Goal: Check status: Check status

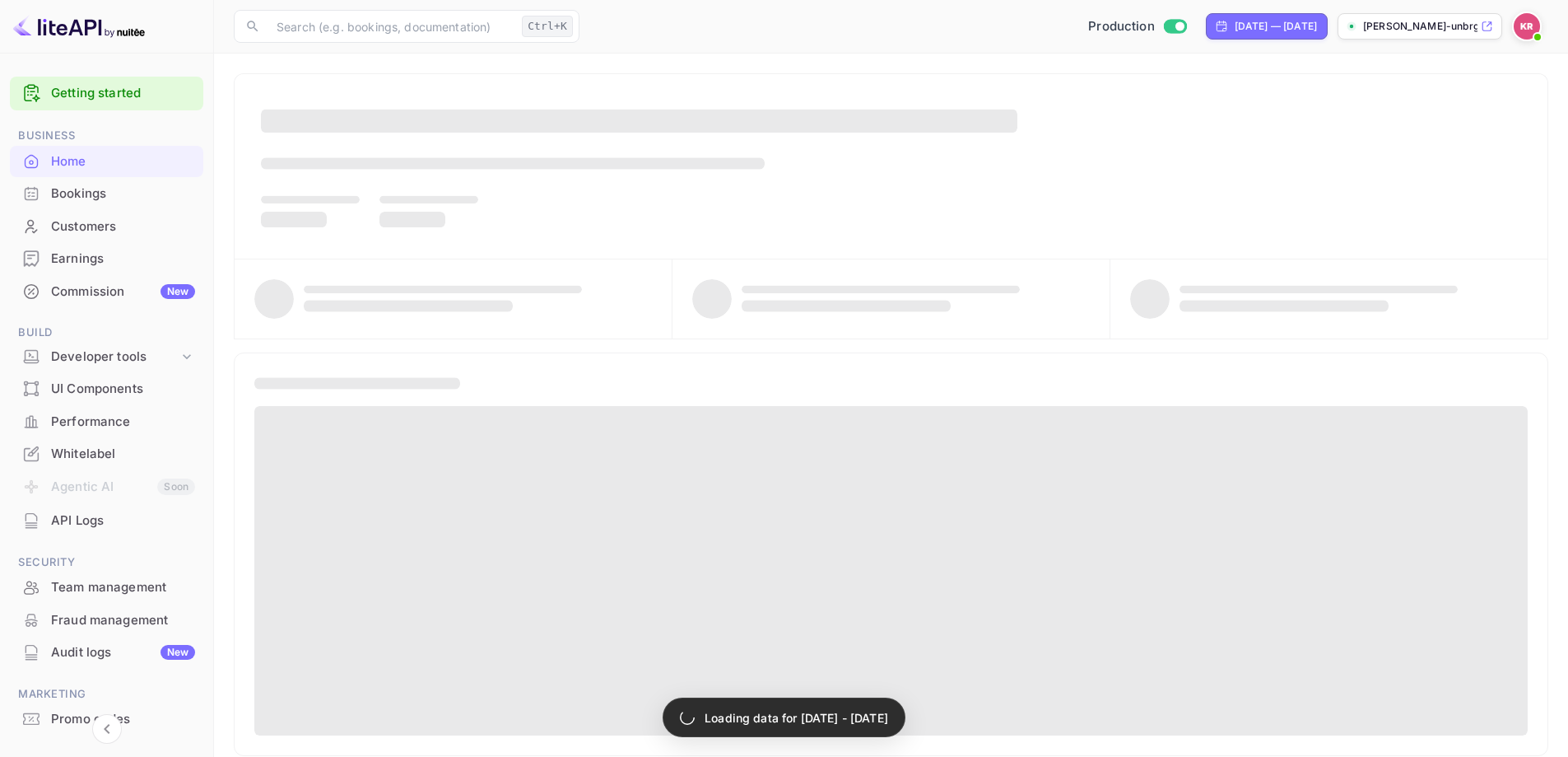
click at [64, 194] on div "Bookings" at bounding box center [123, 194] width 144 height 19
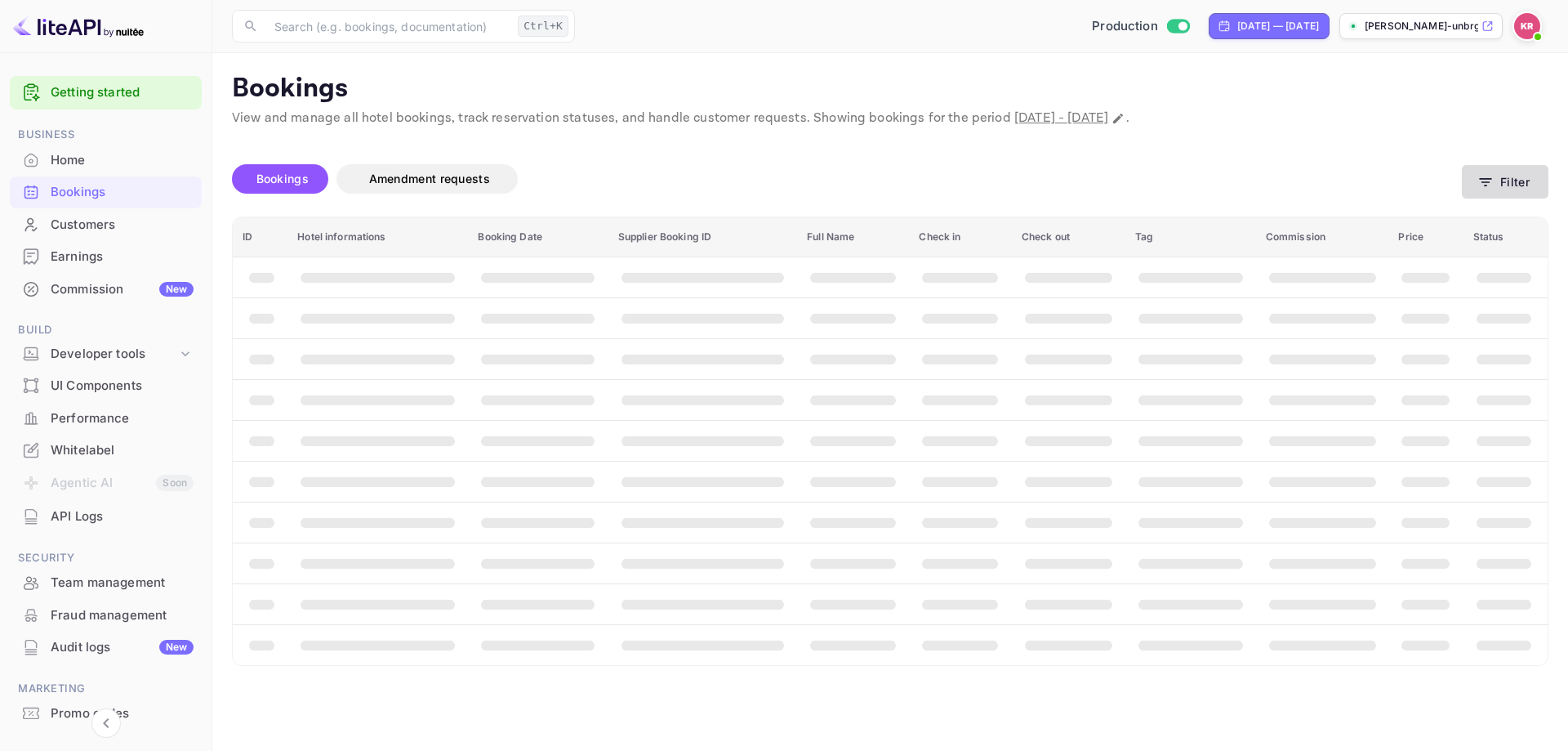
click at [1501, 178] on button "Filter" at bounding box center [1504, 182] width 86 height 34
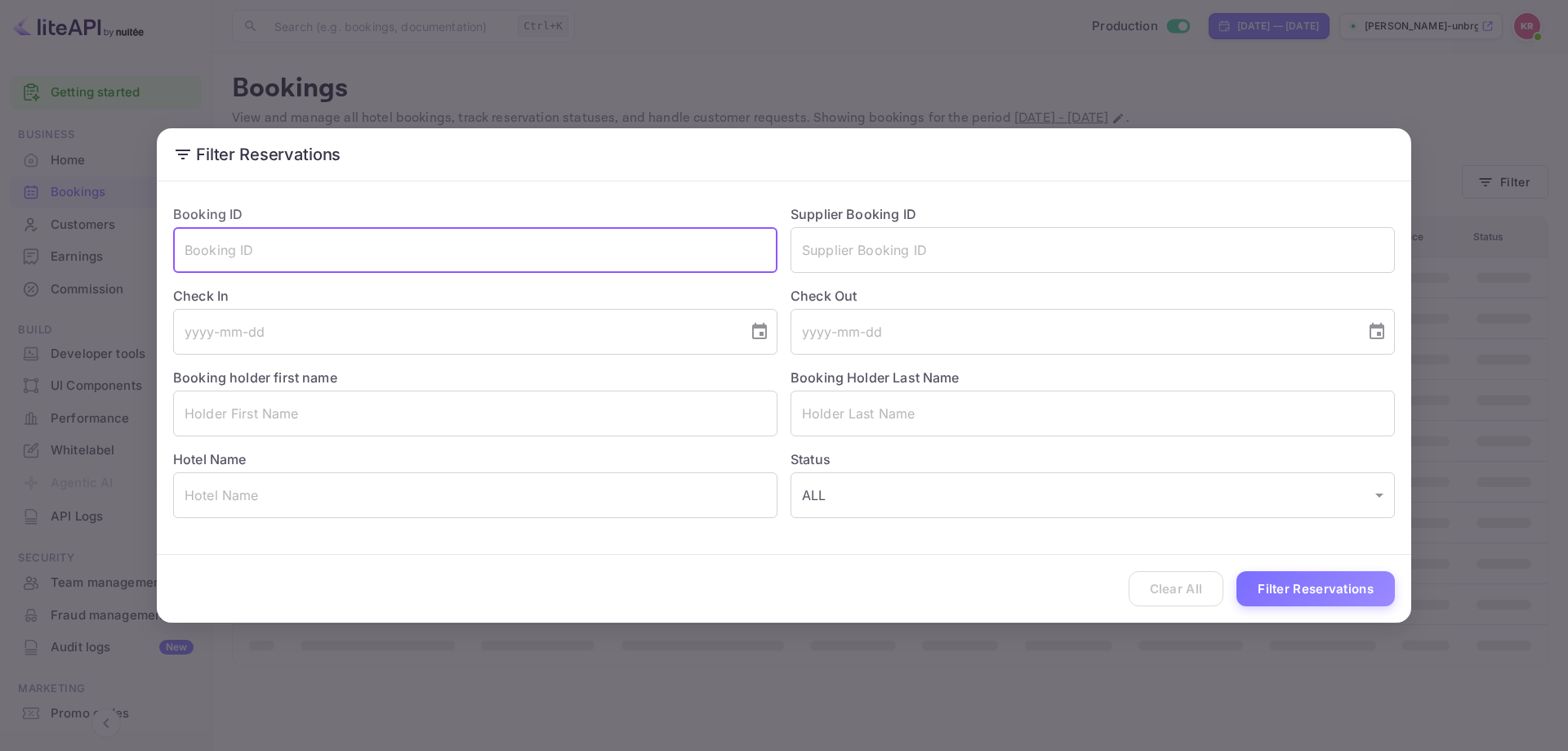
click at [396, 230] on input "text" at bounding box center [475, 250] width 604 height 45
paste input "w3V5Izfwz"
type input "w3V5Izfwz"
click at [1317, 599] on button "Filter Reservations" at bounding box center [1316, 589] width 158 height 36
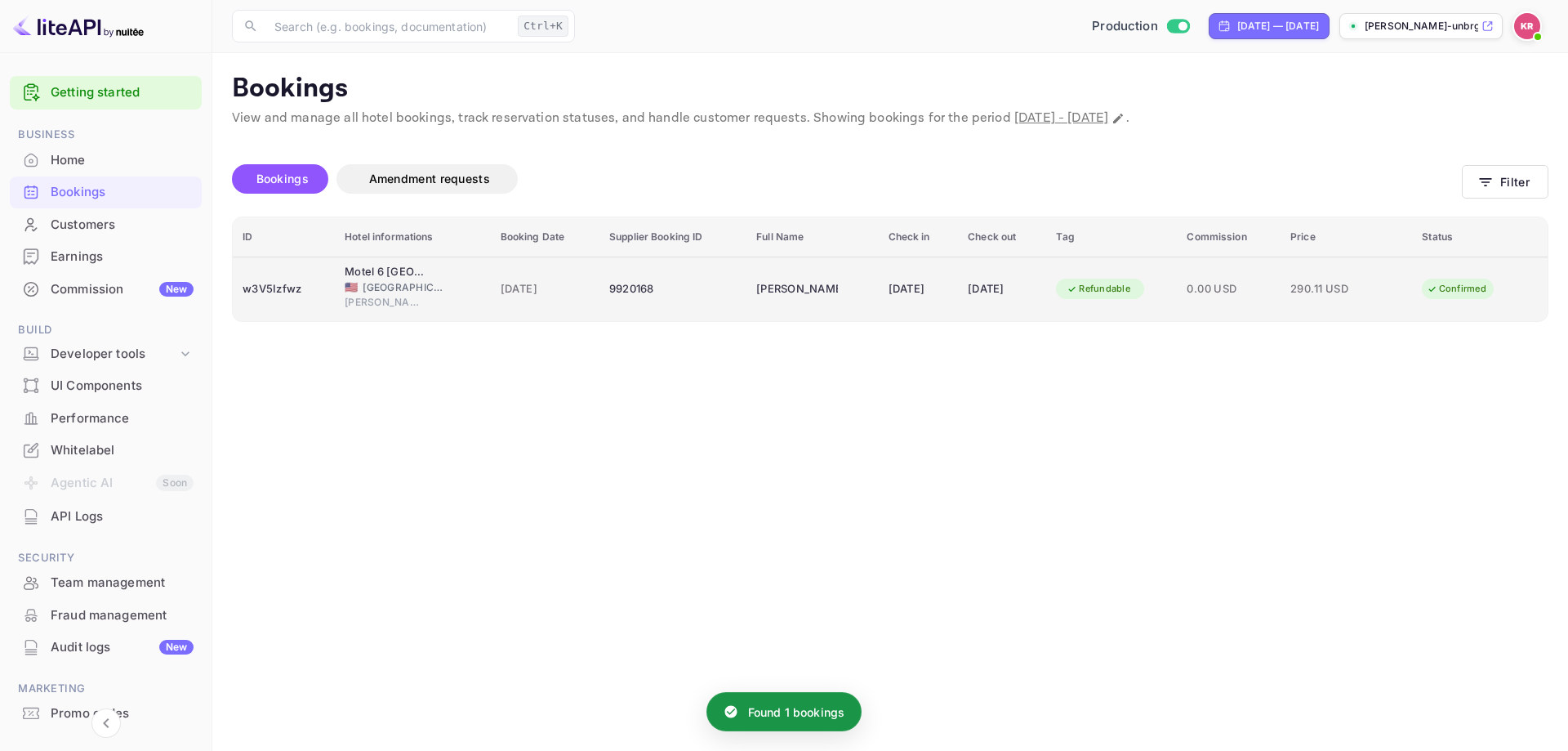
click at [991, 283] on div "[DATE]" at bounding box center [1001, 289] width 68 height 26
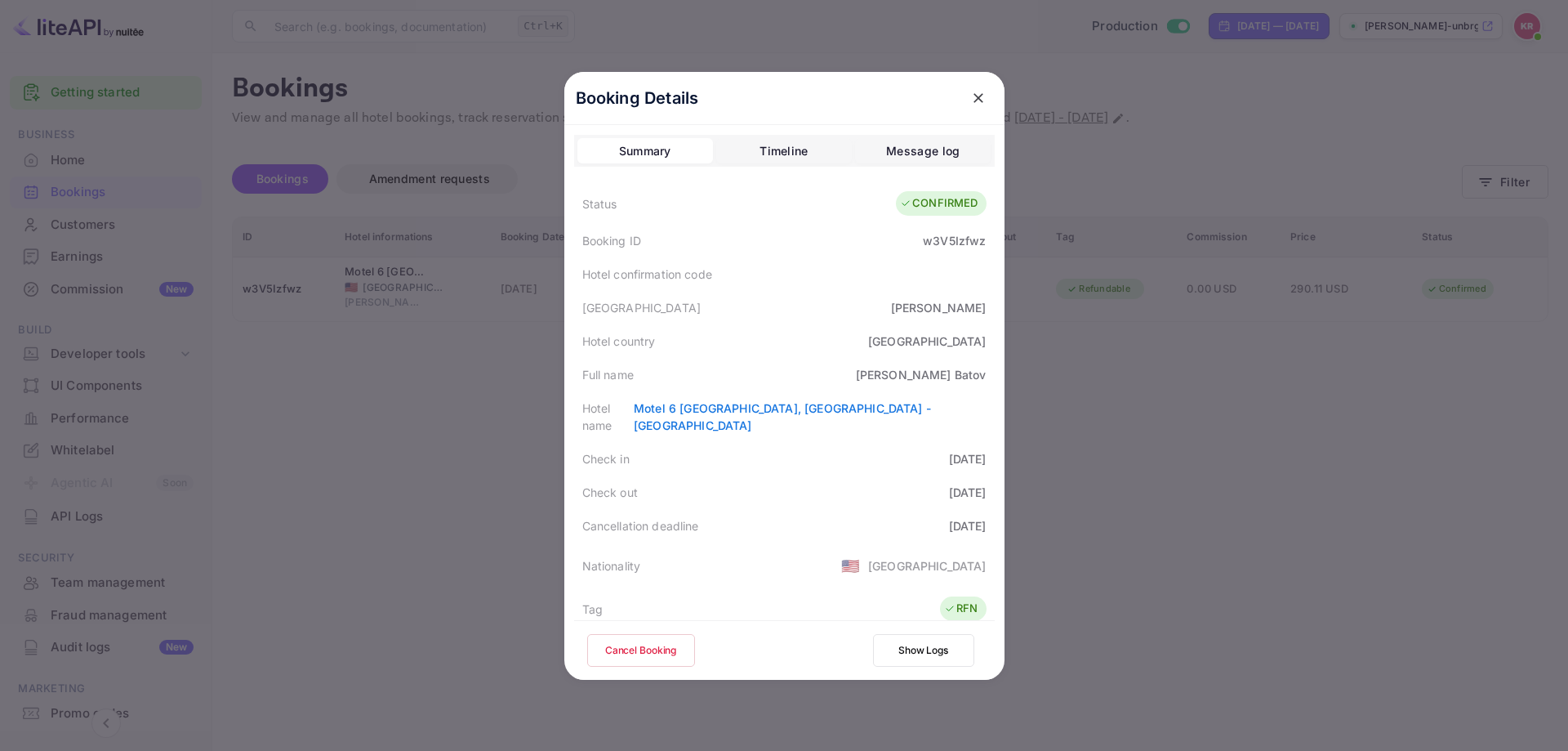
click at [824, 155] on button "Timeline" at bounding box center [784, 150] width 136 height 26
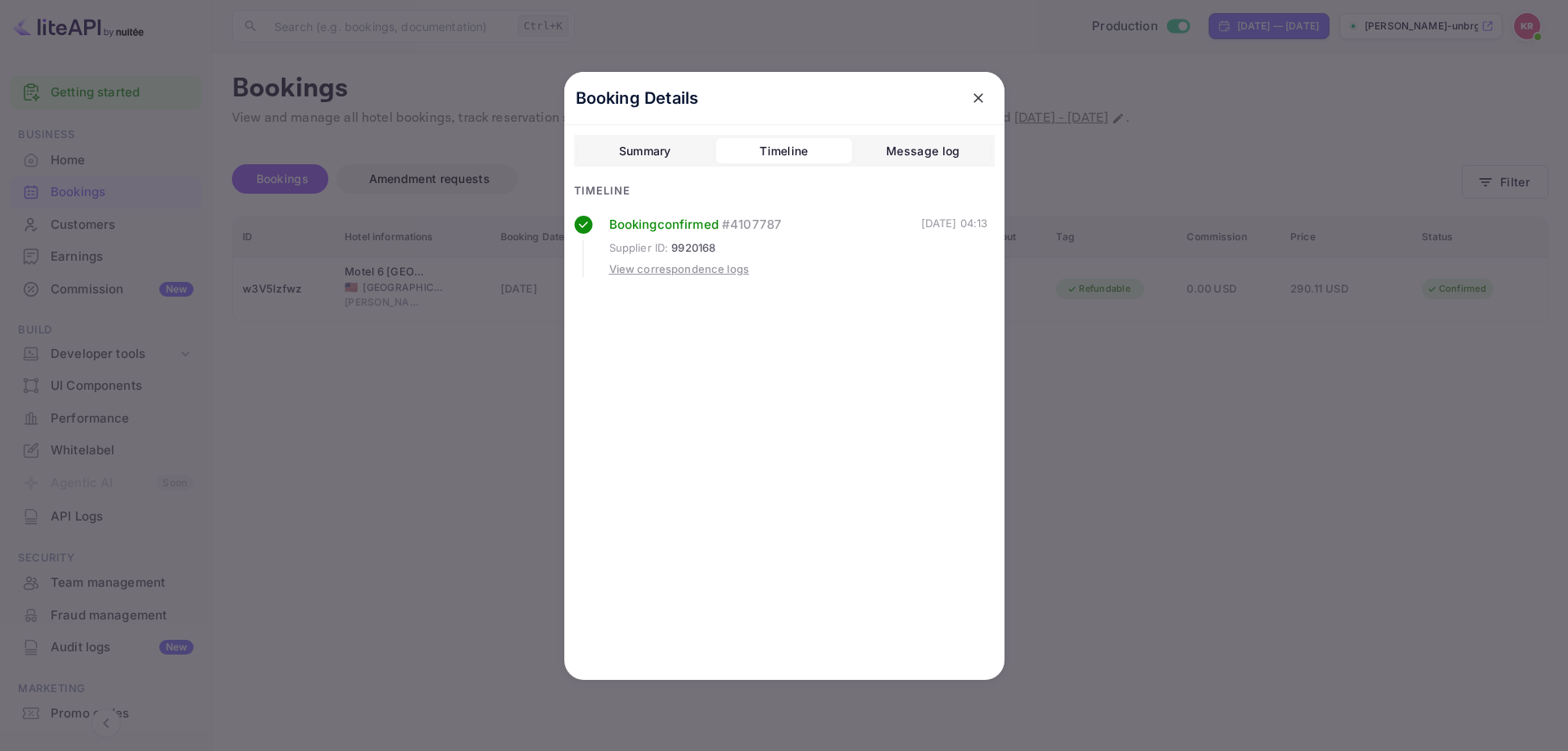
click at [1317, 452] on div at bounding box center [784, 375] width 1568 height 751
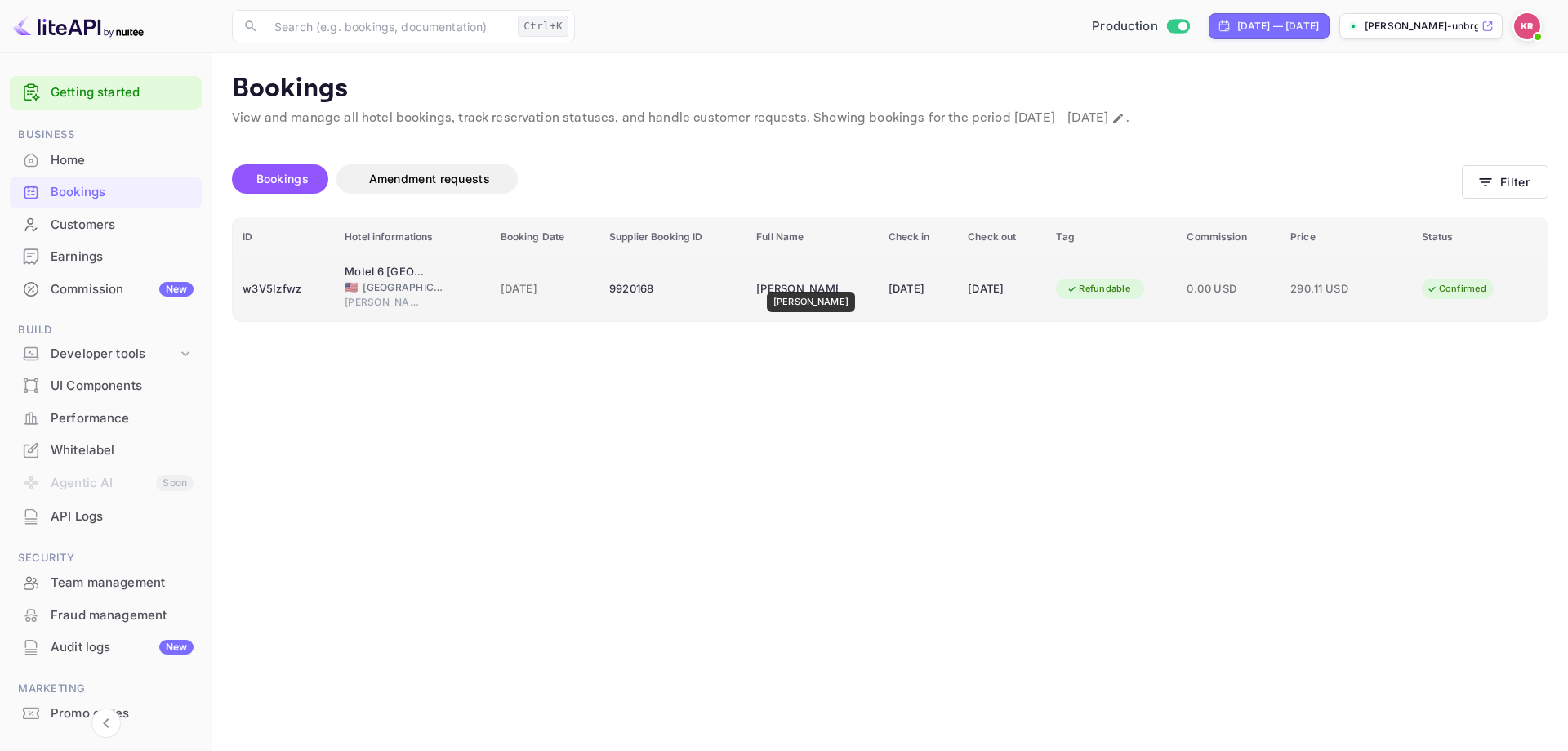
click at [801, 281] on div "[PERSON_NAME]" at bounding box center [797, 289] width 82 height 26
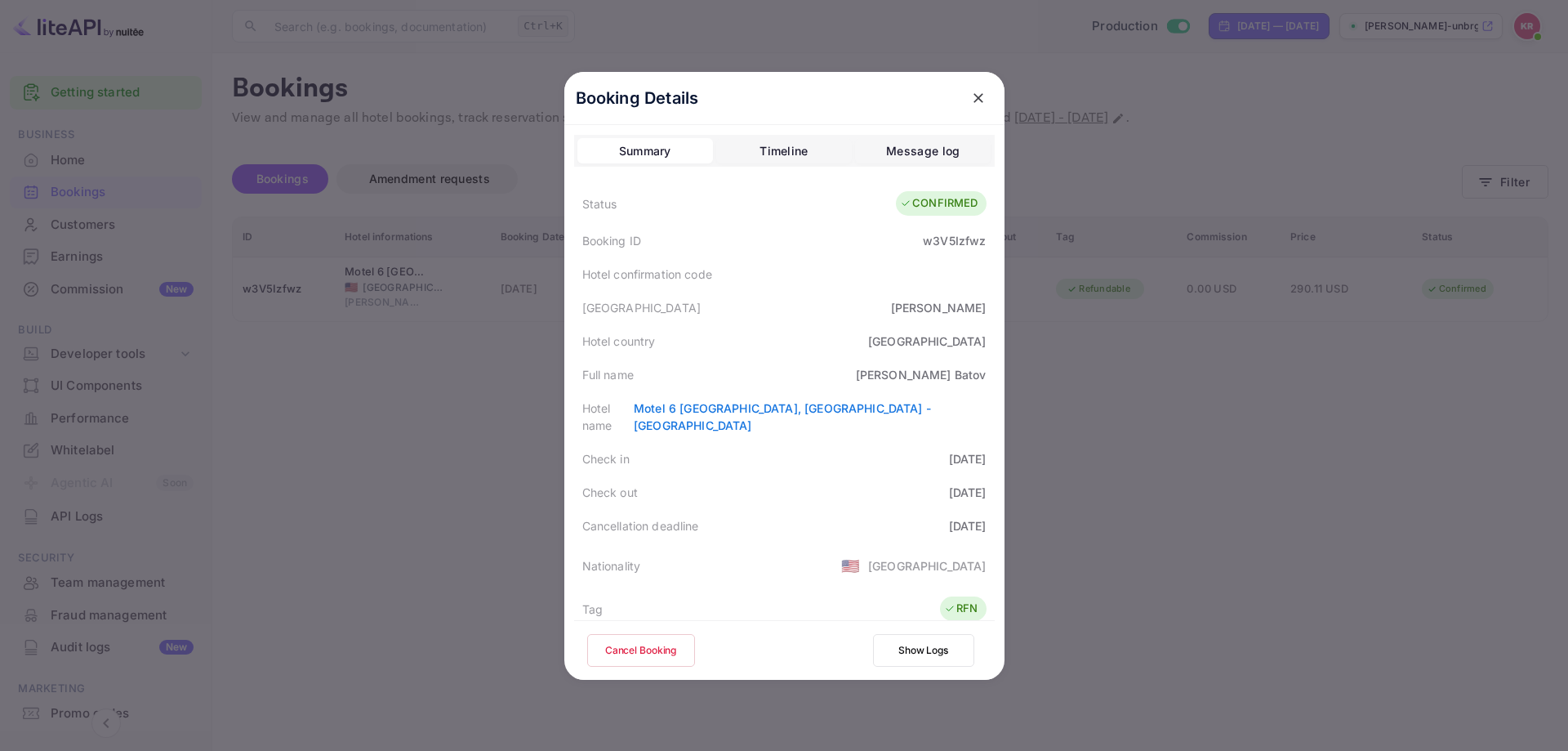
click at [800, 152] on div "Timeline" at bounding box center [784, 151] width 48 height 20
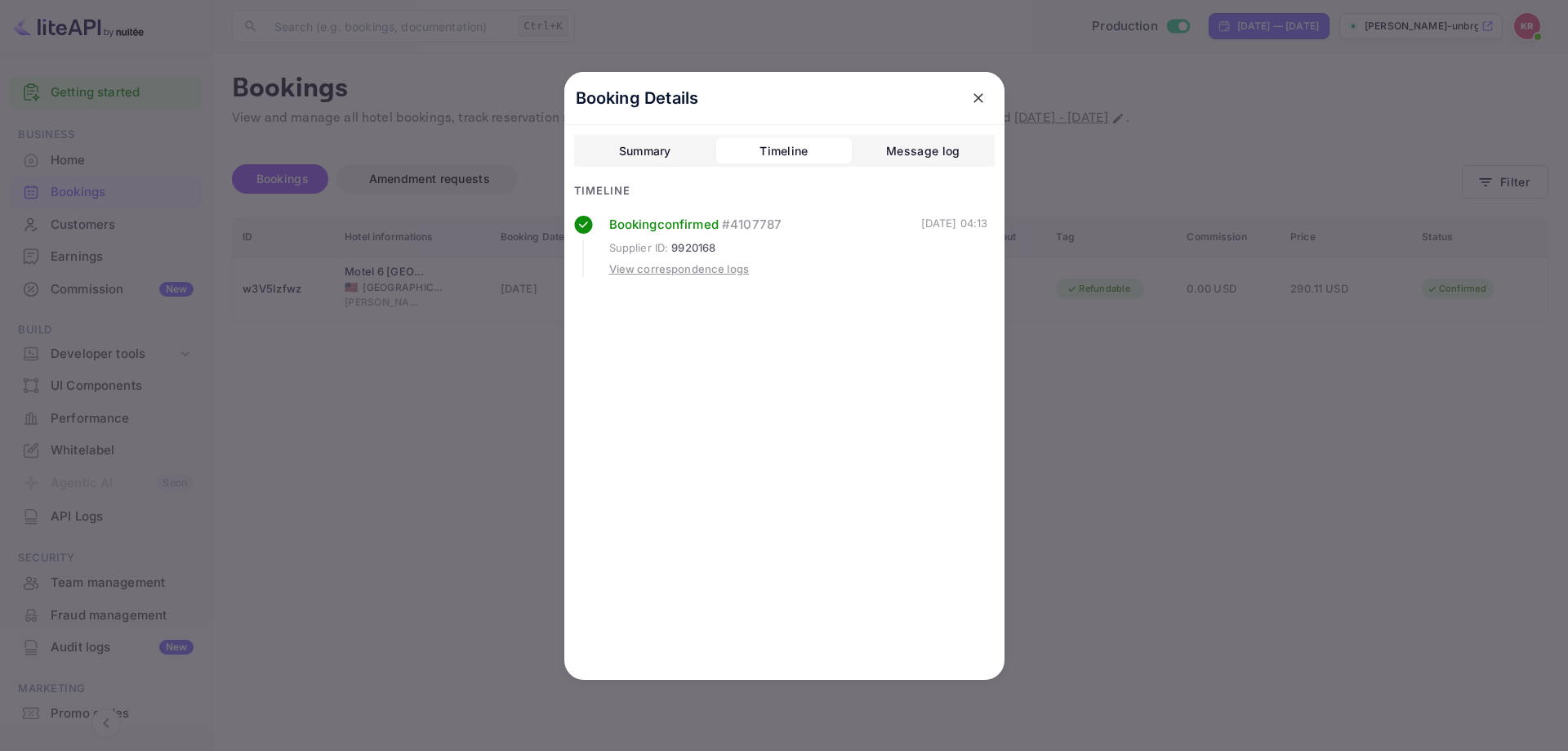
click at [734, 276] on div "View correspondence logs" at bounding box center [680, 269] width 140 height 16
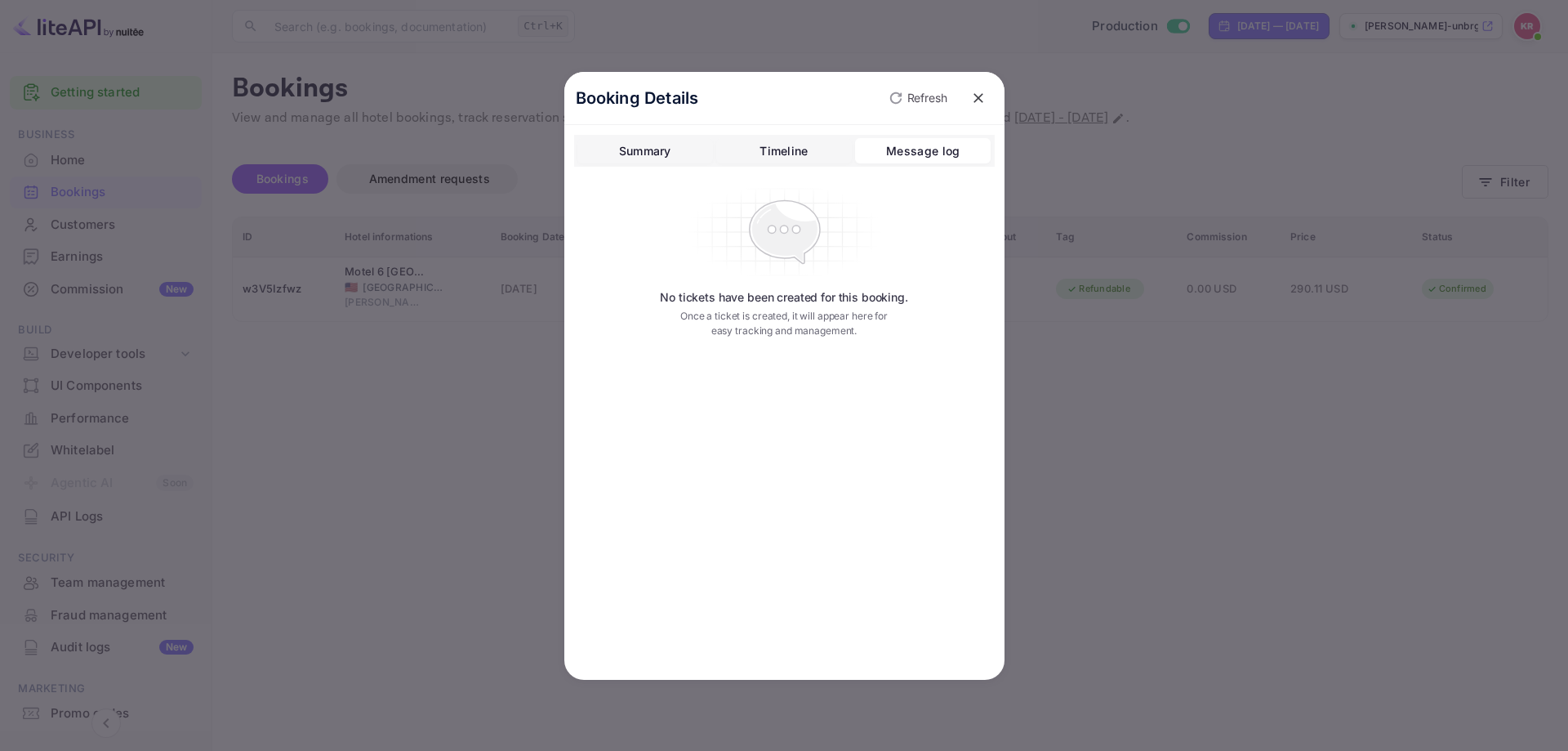
click at [1198, 396] on div at bounding box center [784, 375] width 1568 height 751
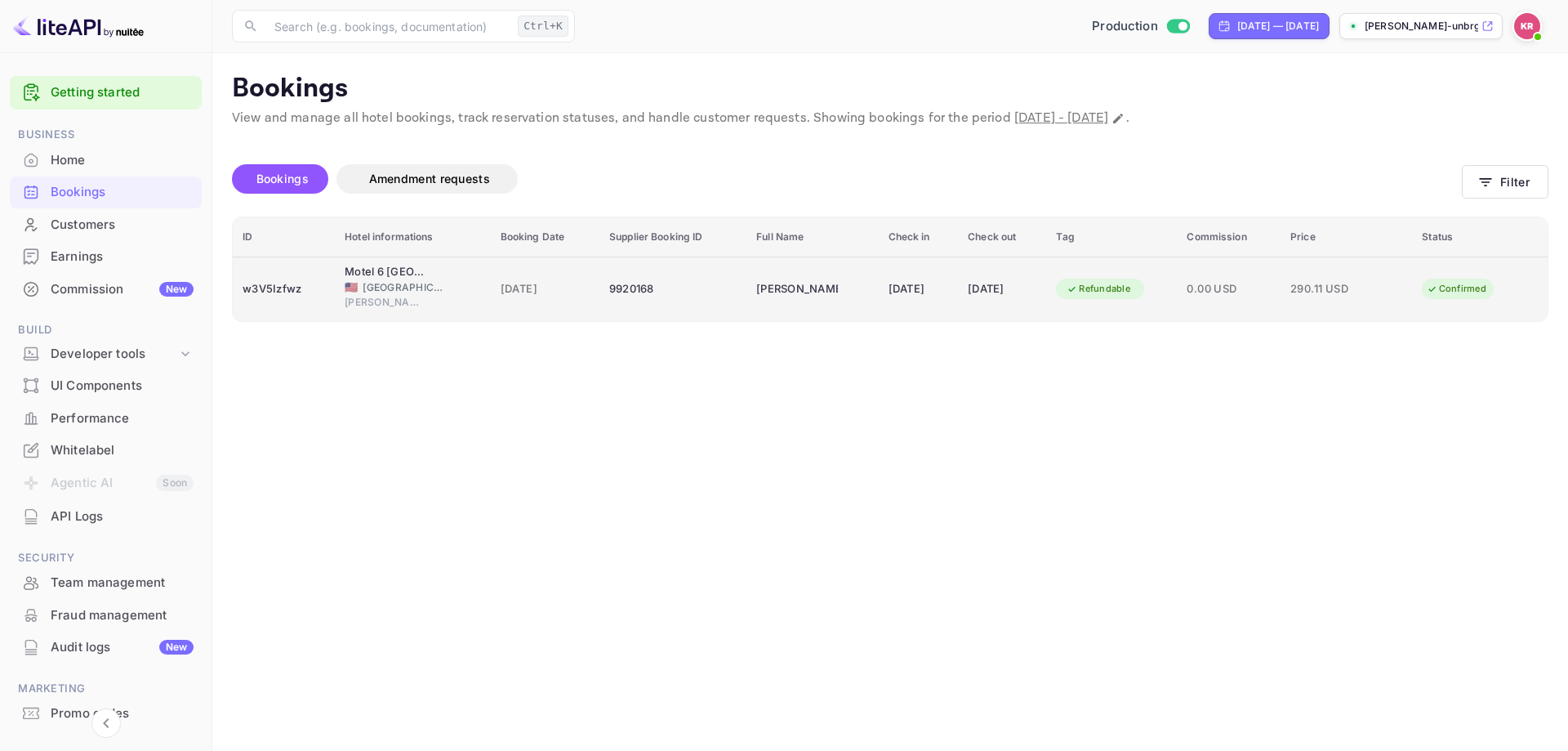
click at [752, 304] on td "[PERSON_NAME]" at bounding box center [812, 289] width 131 height 65
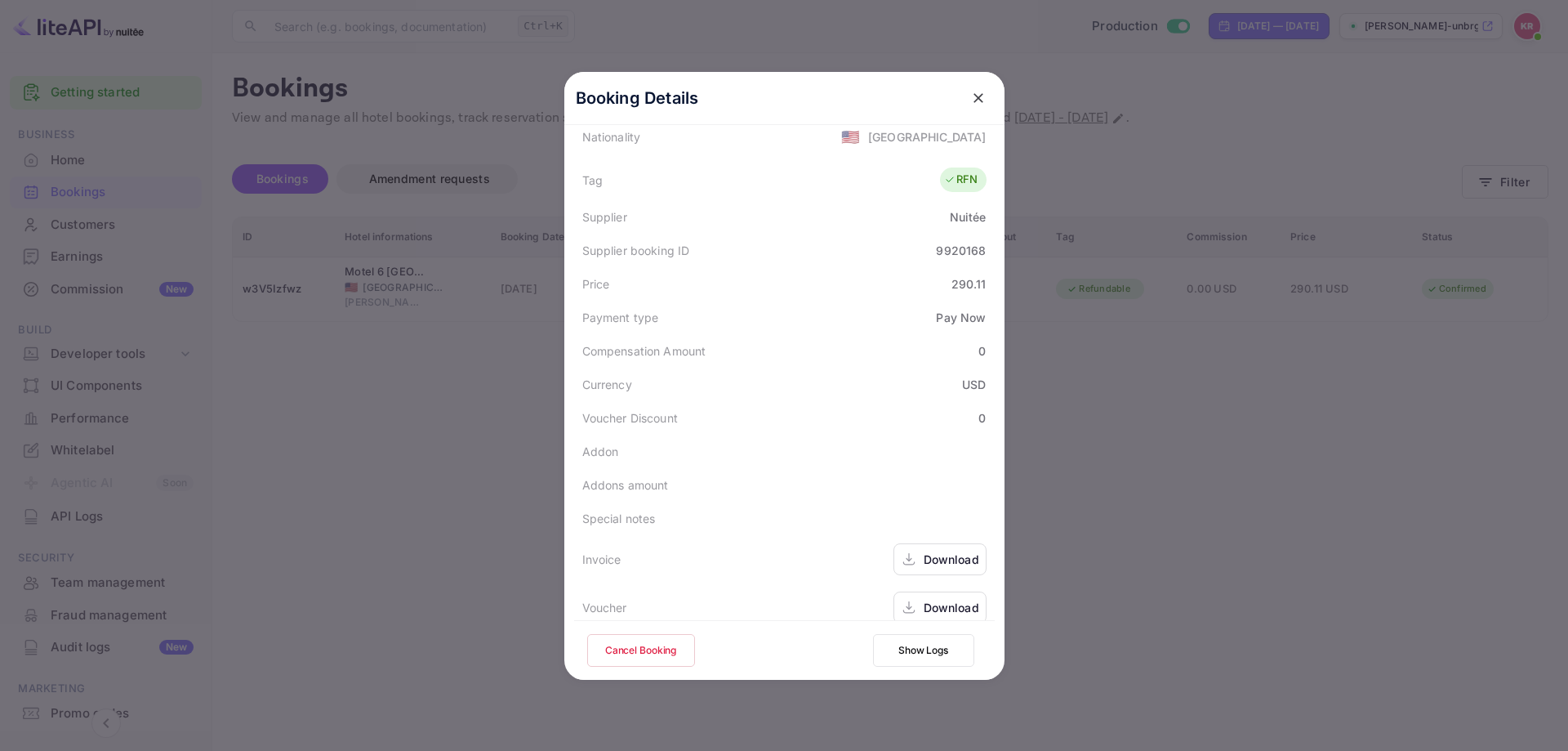
scroll to position [430, 0]
click at [945, 598] on div "Download" at bounding box center [951, 606] width 56 height 17
click at [425, 287] on div at bounding box center [784, 375] width 1568 height 751
